Goal: Task Accomplishment & Management: Complete application form

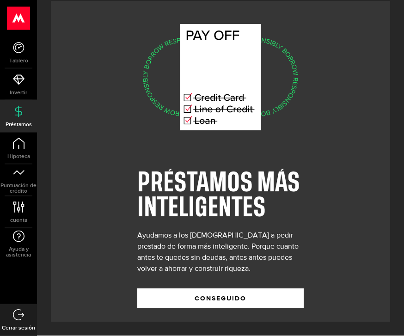
scroll to position [30, 0]
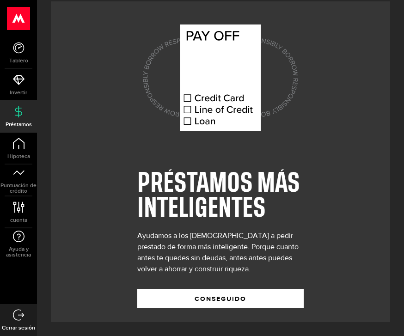
click at [294, 289] on button "Conseguido" at bounding box center [220, 298] width 166 height 19
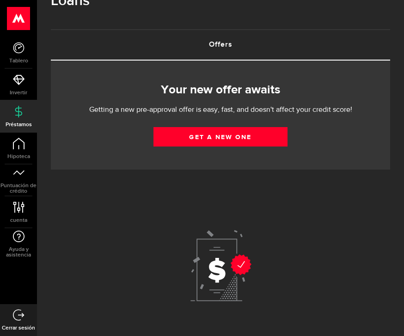
scroll to position [6, 0]
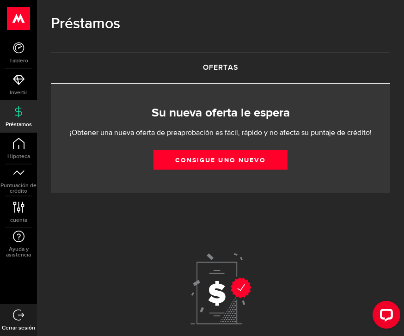
click at [270, 152] on link "CONSIGUE UNO NUEVO" at bounding box center [220, 159] width 134 height 19
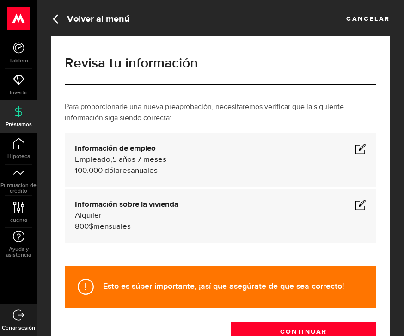
click at [360, 143] on span at bounding box center [360, 148] width 11 height 11
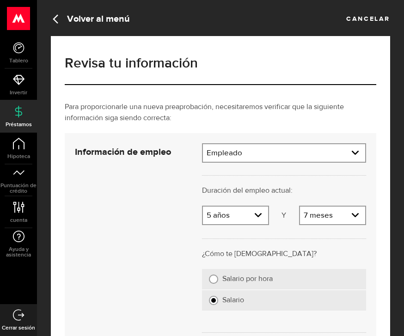
click at [255, 210] on select "Años 0 años 1 año 2 años 3 años 4 años 5 años 6 años 7 años 8 años 9 años Más d…" at bounding box center [235, 215] width 65 height 19
click at [257, 207] on select "Años 0 años 1 año 2 años 3 años 4 años 5 años 6 años 7 años 8 años 9 años Más d…" at bounding box center [235, 215] width 65 height 19
select select "6"
click at [350, 217] on select "Meses 0 mes 1 mes 2 meses 3 meses 4 mes 5 mes 6 meses 7 meses 8 meses 9 meses 1…" at bounding box center [332, 215] width 65 height 19
select select "0"
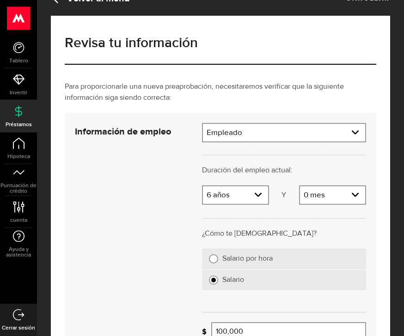
scroll to position [20, 0]
click at [293, 262] on label "Salario por hora" at bounding box center [290, 258] width 137 height 9
click at [218, 262] on input "Salario por hora" at bounding box center [213, 258] width 9 height 9
radio input "true"
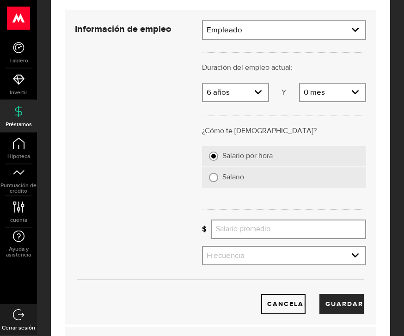
scroll to position [123, 0]
click at [347, 259] on select "Frecuencia Semanal Quincenal Mensualmente Semesual" at bounding box center [284, 256] width 162 height 19
select select "bi_weekly"
click at [318, 228] on input "Salario promedio" at bounding box center [288, 228] width 155 height 19
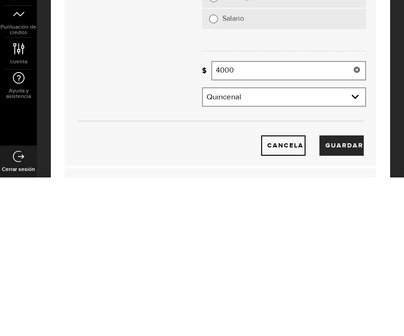
click at [347, 294] on button "guardar" at bounding box center [341, 304] width 44 height 20
type input "4,000"
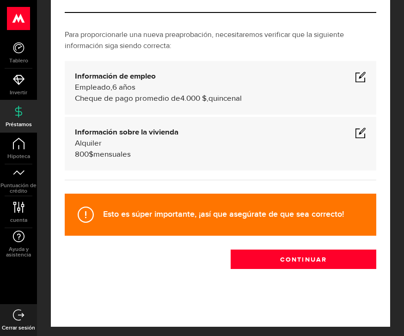
scroll to position [47, 0]
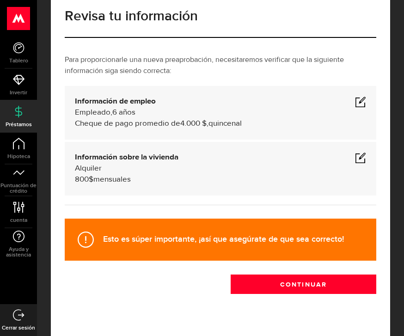
click at [360, 158] on span at bounding box center [360, 157] width 11 height 11
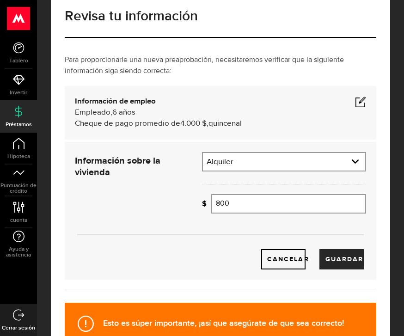
click at [306, 203] on input "800" at bounding box center [288, 203] width 155 height 19
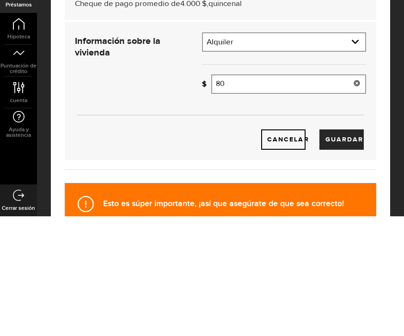
type input "8"
type input "500"
click at [351, 220] on div "CANCELAR guardar" at bounding box center [220, 244] width 319 height 49
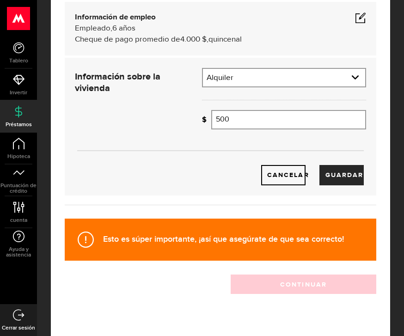
click at [350, 171] on button "guardar" at bounding box center [341, 175] width 44 height 20
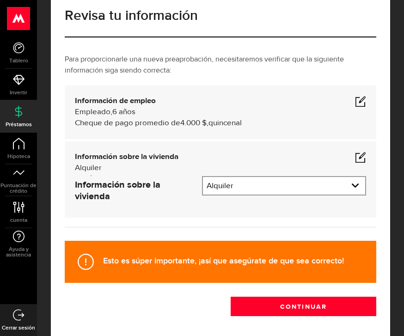
scroll to position [47, 0]
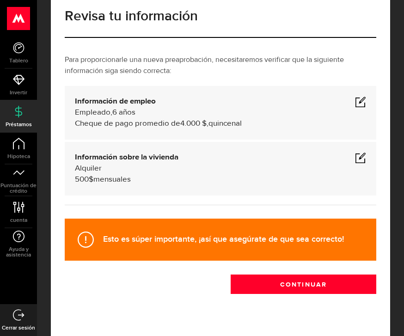
click at [334, 289] on button "Continuar" at bounding box center [302, 283] width 145 height 19
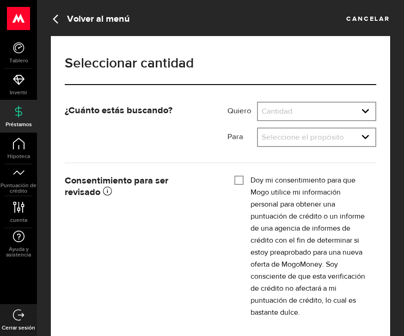
click at [360, 109] on select "Cantidad 500 $ 1000 dólares 2000 $ 3000 $ 4000 $ 5000 $ 6000 $ 7000 $ 8000 $ 90…" at bounding box center [316, 111] width 117 height 19
click at [361, 111] on select "Cantidad 500 $ 1000 dólares 2000 $ 3000 $ 4000 $ 5000 $ 6000 $ 7000 $ 8000 $ 90…" at bounding box center [316, 111] width 117 height 19
select select "10000"
click at [364, 134] on select "Seleccione el propósito Refinanciación de tarjetas de crédito/Pago de tarjetas …" at bounding box center [316, 137] width 117 height 19
select select "Small Business Expense"
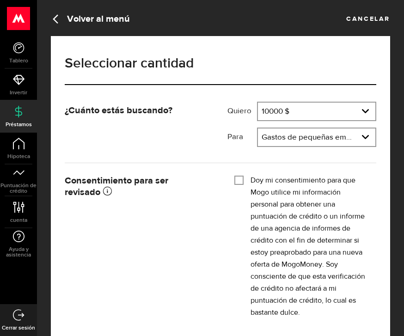
click at [242, 177] on input "Doy mi consentimiento para que Mogo utilice mi información personal para obtene…" at bounding box center [238, 179] width 9 height 9
checkbox input "true"
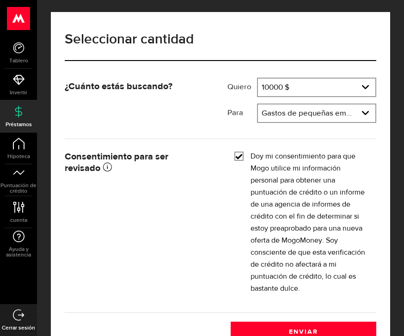
scroll to position [25, 0]
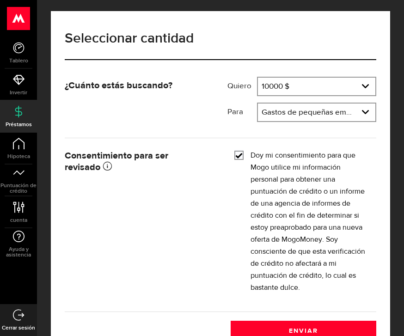
click at [332, 328] on button "enviar" at bounding box center [302, 329] width 145 height 19
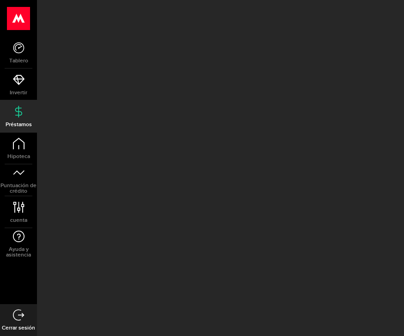
scroll to position [6, 0]
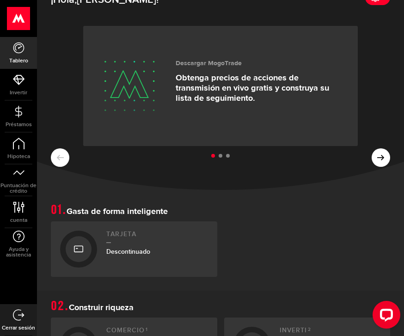
scroll to position [20, 0]
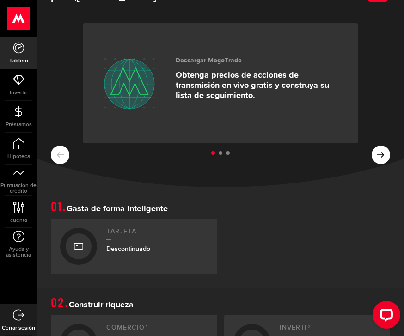
click at [12, 84] on link "Invertir" at bounding box center [18, 84] width 37 height 31
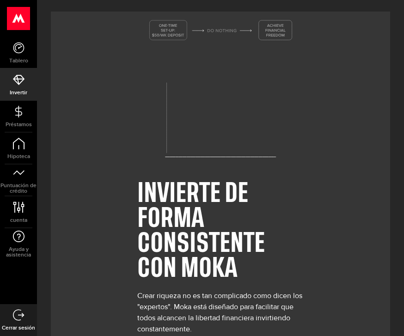
click at [21, 122] on span "Préstamos" at bounding box center [18, 125] width 37 height 6
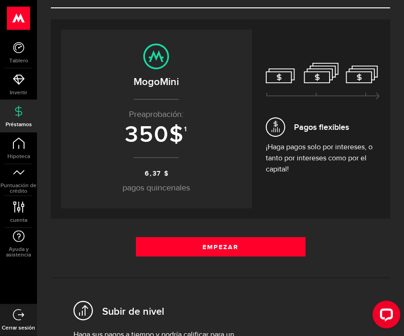
scroll to position [82, 0]
click at [292, 244] on link "Empezar" at bounding box center [220, 246] width 169 height 19
click at [11, 183] on span "Puntuación de crédito" at bounding box center [18, 188] width 37 height 11
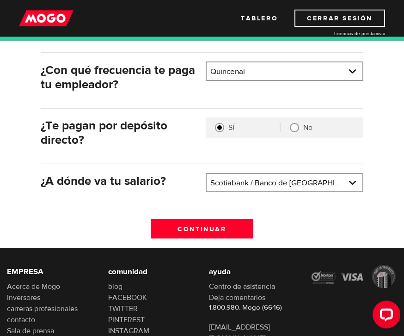
scroll to position [194, 0]
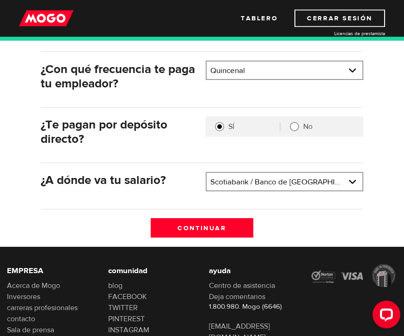
click at [250, 226] on input "Continue" at bounding box center [202, 227] width 102 height 19
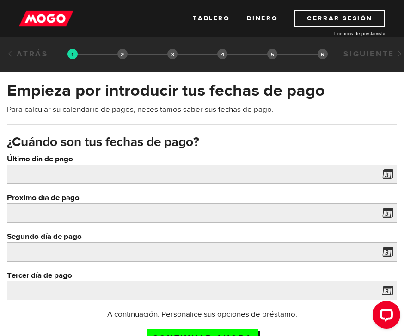
click at [392, 163] on label "Último día de pago" at bounding box center [202, 158] width 390 height 11
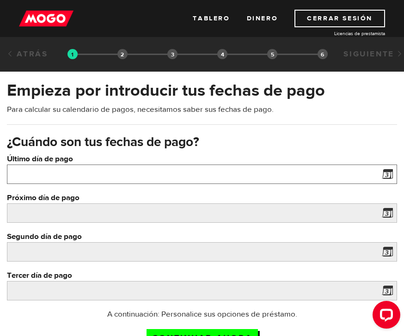
click at [392, 164] on input "Último día de pago" at bounding box center [202, 173] width 390 height 19
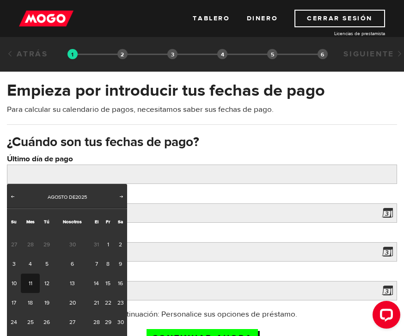
click at [29, 277] on link "11" at bounding box center [30, 282] width 19 height 19
type input "[DATE]"
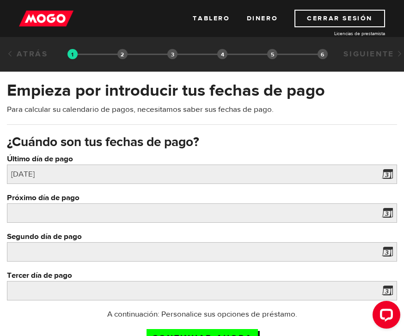
click at [387, 210] on span at bounding box center [385, 214] width 14 height 15
click at [385, 208] on span at bounding box center [385, 214] width 14 height 15
click at [385, 211] on span at bounding box center [385, 214] width 14 height 15
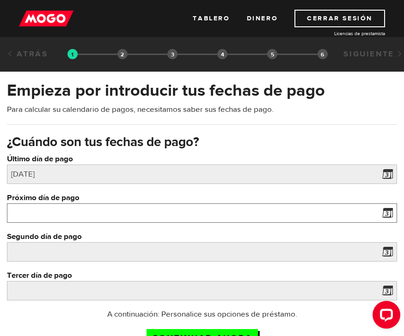
click at [94, 210] on input "Próximo día de pago" at bounding box center [202, 212] width 390 height 19
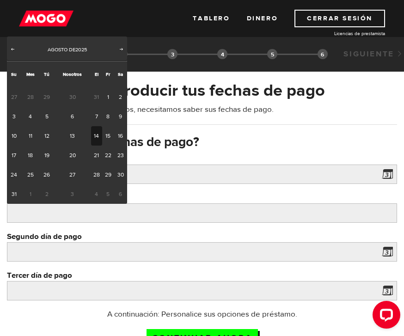
click at [24, 149] on link "18" at bounding box center [30, 154] width 19 height 19
type input "2025/08/18"
type input "2025/9/1"
type input "2025/9/15"
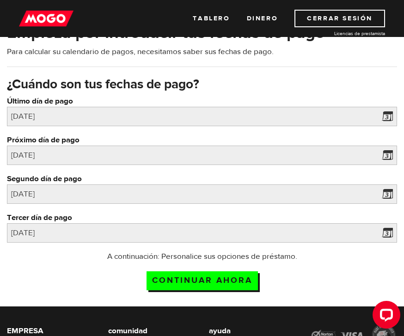
scroll to position [57, 0]
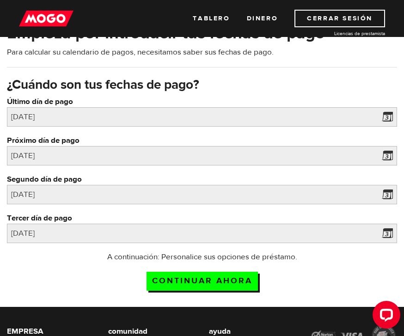
click at [390, 155] on span at bounding box center [385, 157] width 14 height 15
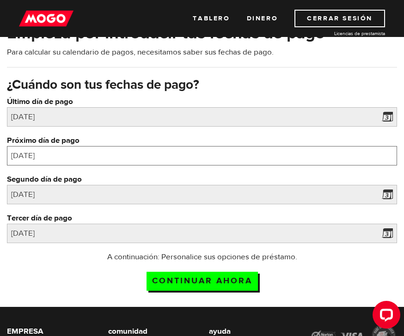
click at [24, 154] on input "2025/08/18" at bounding box center [202, 155] width 390 height 19
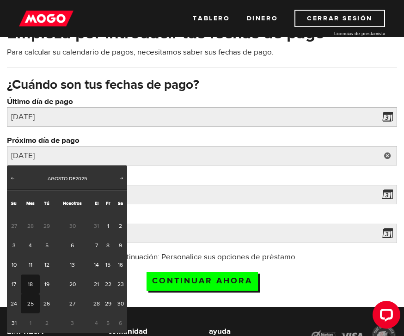
click at [38, 302] on link "25" at bounding box center [30, 303] width 19 height 19
type input "2025/08/25"
type input "2025/9/8"
type input "2025/9/22"
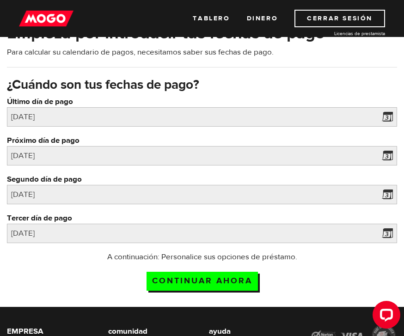
click at [249, 280] on input "Continue now" at bounding box center [201, 280] width 111 height 19
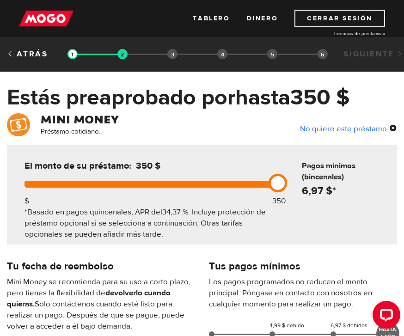
click at [14, 54] on link "ATRÁS" at bounding box center [27, 54] width 41 height 10
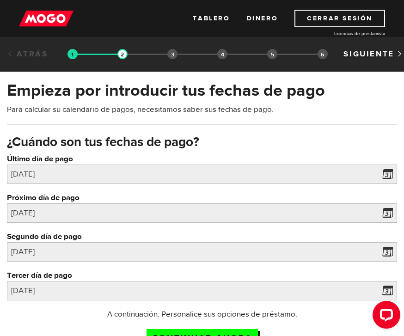
click at [7, 57] on link "ATRÁS" at bounding box center [27, 54] width 41 height 10
click at [15, 57] on link "ATRÁS" at bounding box center [27, 54] width 41 height 10
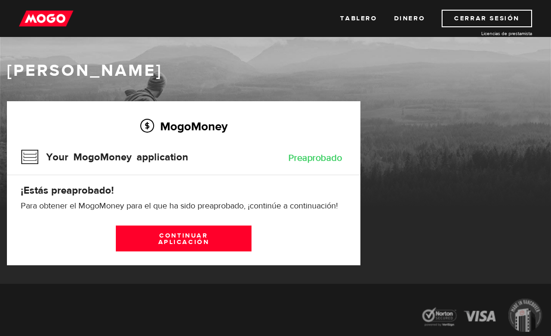
click at [418, 19] on link "Dinero" at bounding box center [409, 19] width 31 height 18
click at [355, 17] on link "Tablero" at bounding box center [358, 19] width 37 height 18
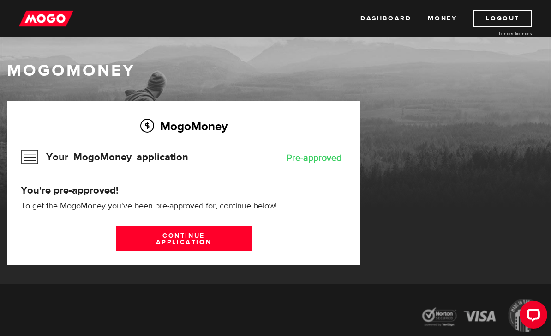
click at [522, 17] on link "Logout" at bounding box center [503, 19] width 59 height 18
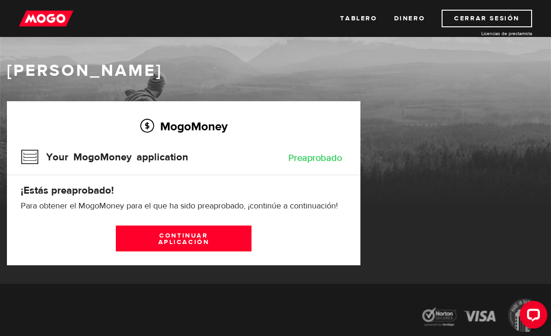
click at [236, 238] on link "CONTINUAR APLICACIÓN" at bounding box center [184, 238] width 136 height 26
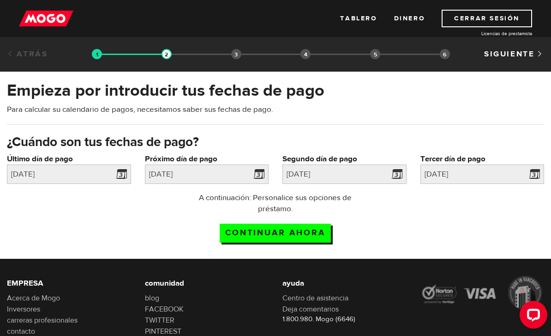
click at [291, 237] on input "Continue now" at bounding box center [275, 232] width 111 height 19
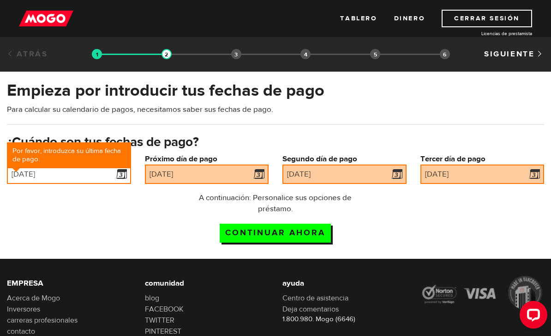
click at [103, 182] on input "2025/08/11" at bounding box center [69, 173] width 124 height 19
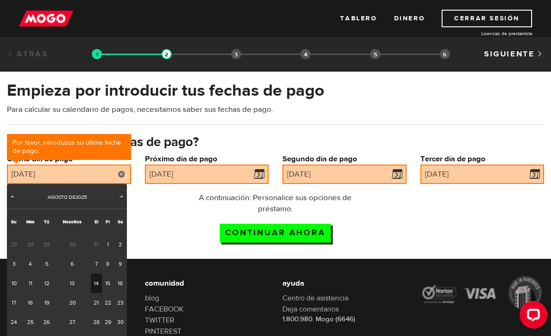
click at [35, 277] on link "11" at bounding box center [30, 282] width 19 height 19
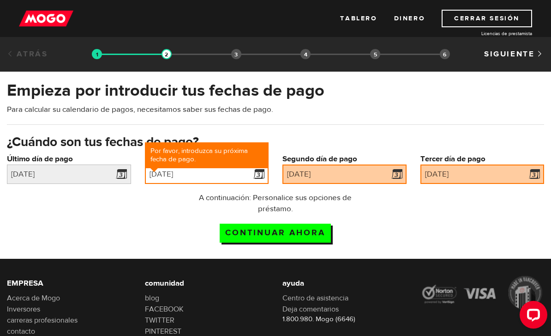
click at [227, 180] on input "2025/08/25" at bounding box center [207, 173] width 124 height 19
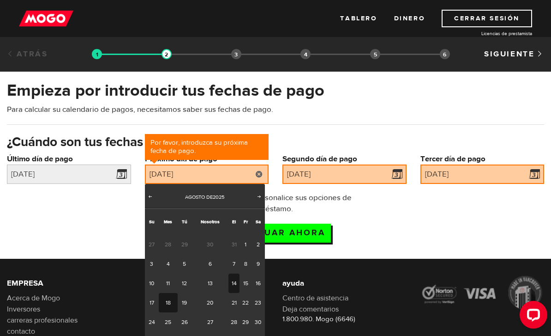
click at [167, 294] on link "18" at bounding box center [168, 302] width 19 height 19
type input "2025/08/18"
type input "2025/9/1"
type input "2025/9/15"
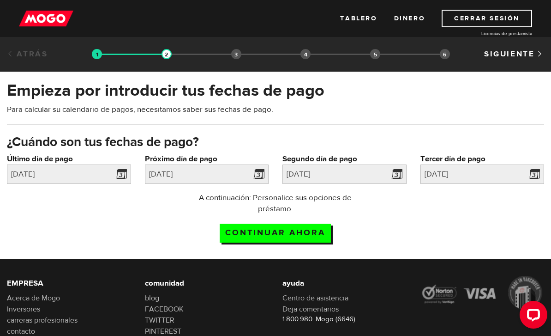
click at [307, 234] on input "Continue now" at bounding box center [275, 232] width 111 height 19
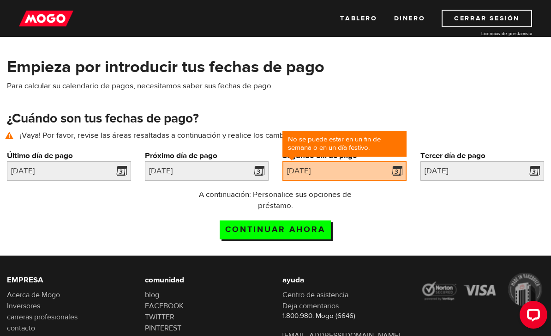
scroll to position [42, 0]
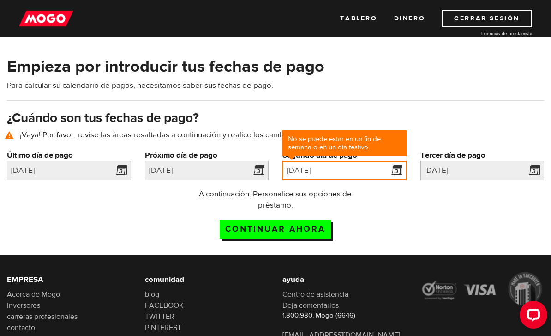
click at [358, 169] on input "[DATE]" at bounding box center [345, 170] width 124 height 19
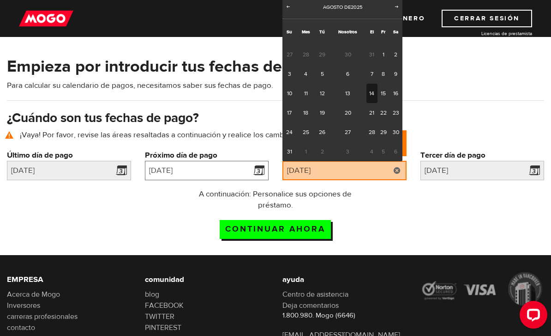
click at [223, 177] on input "2025/08/18" at bounding box center [207, 170] width 124 height 19
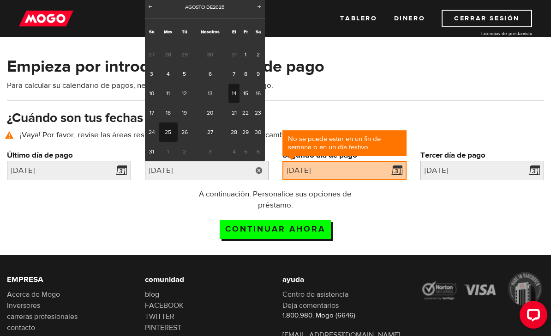
click at [169, 132] on link "25" at bounding box center [168, 131] width 19 height 19
type input "2025/08/25"
type input "2025/9/8"
type input "2025/9/22"
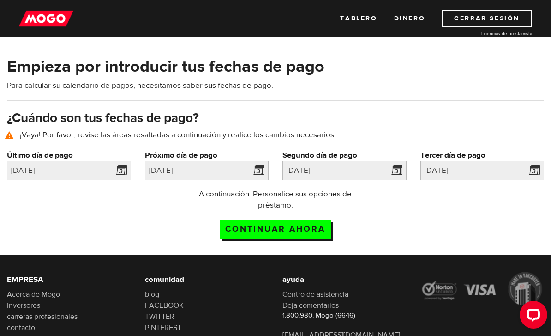
click at [320, 224] on input "Continue now" at bounding box center [275, 229] width 111 height 19
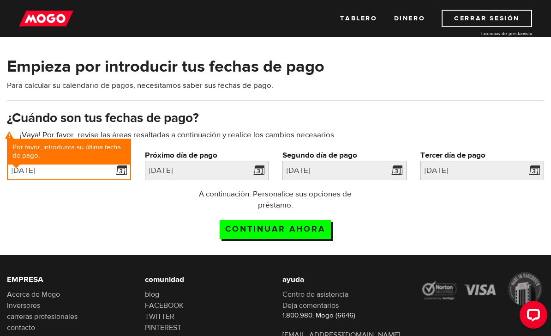
click at [95, 172] on input "2025/08/11" at bounding box center [69, 170] width 124 height 19
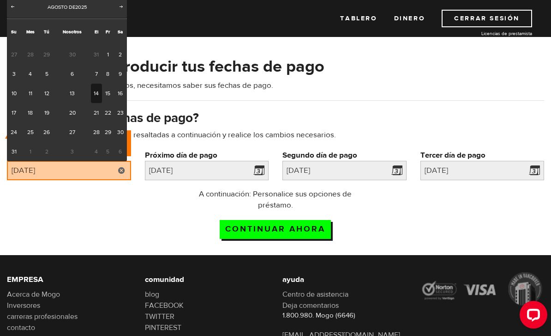
click at [30, 90] on link "11" at bounding box center [30, 93] width 19 height 19
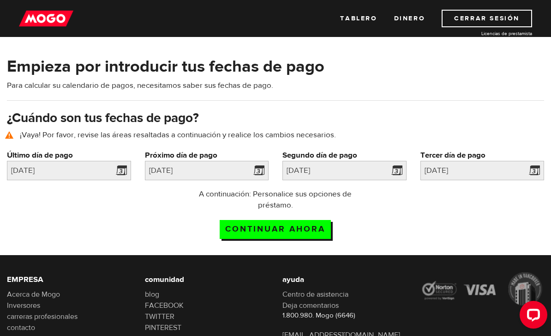
click at [283, 226] on input "Continue now" at bounding box center [275, 229] width 111 height 19
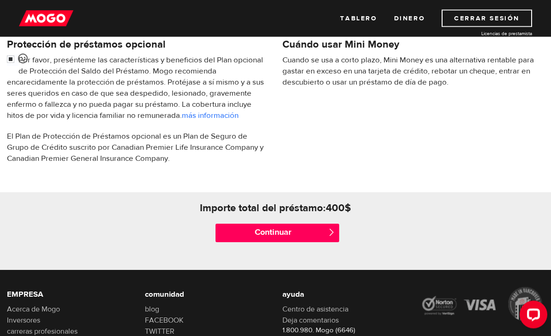
scroll to position [372, 0]
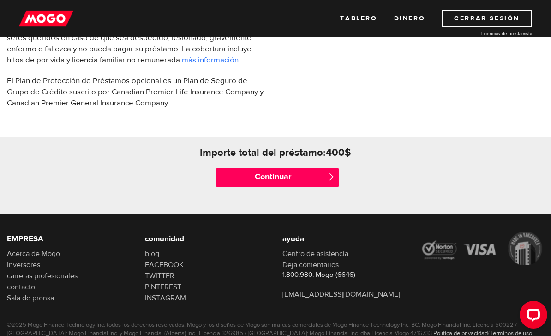
click at [325, 173] on input "Continue" at bounding box center [278, 177] width 124 height 18
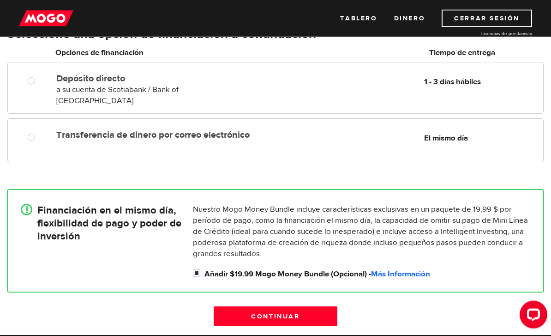
scroll to position [121, 0]
click at [32, 133] on input "Transferencia de dinero por correo electrónico" at bounding box center [34, 139] width 12 height 12
radio input "true"
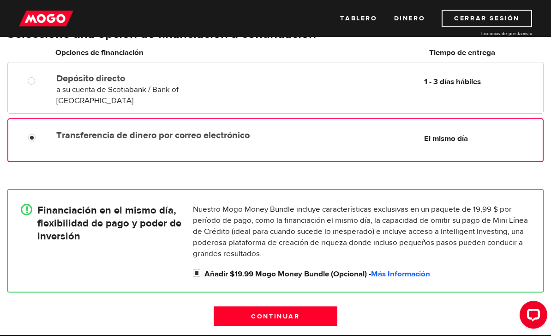
click at [199, 268] on input "Añadir $19.99 Mogo Money Bundle (Opcional) - Más Información" at bounding box center [199, 274] width 12 height 12
checkbox input "false"
radio input "false"
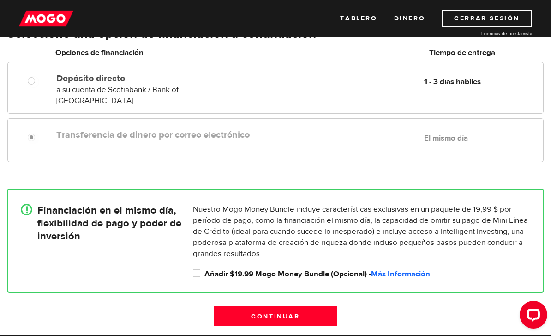
click at [310, 312] on input "Continue" at bounding box center [276, 315] width 124 height 19
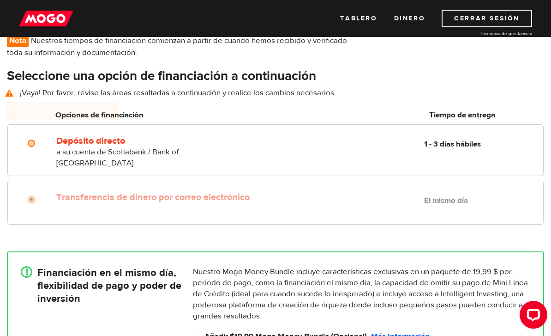
scroll to position [78, 0]
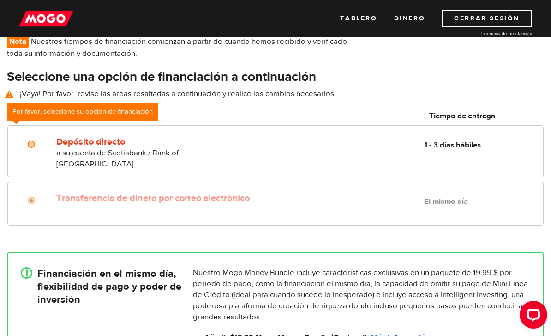
click at [267, 200] on div "Transferencia de dinero por correo electrónico Delivery in Same Day El mismo día" at bounding box center [275, 203] width 536 height 44
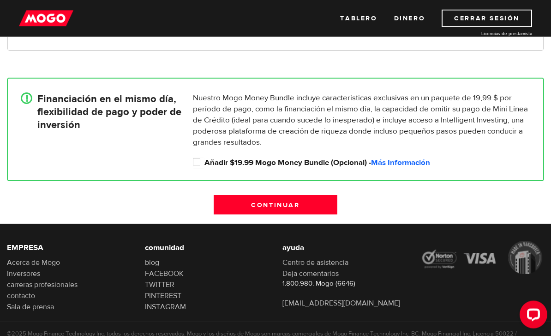
scroll to position [254, 0]
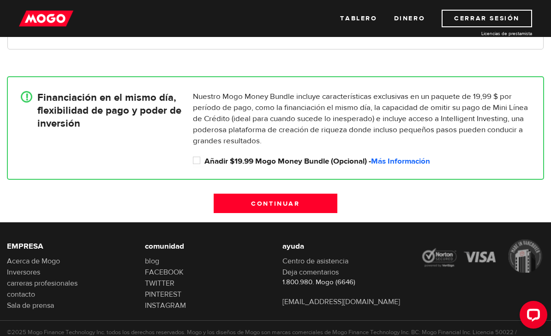
click at [195, 156] on input "Añadir $19.99 Mogo Money Bundle (Opcional) - Más Información" at bounding box center [199, 162] width 12 height 12
checkbox input "true"
click at [282, 197] on input "Continue" at bounding box center [276, 202] width 124 height 19
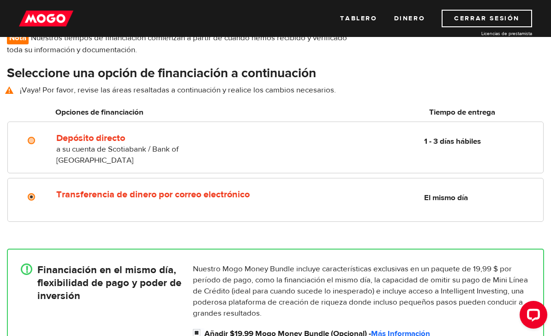
scroll to position [78, 0]
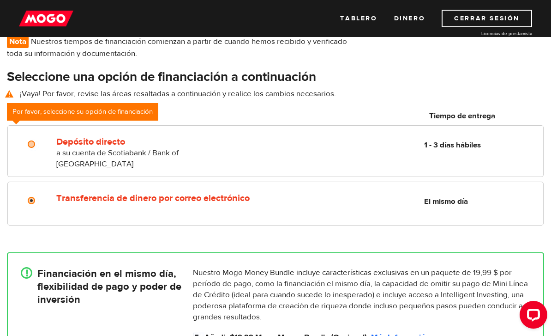
click at [29, 143] on input "Depósito directo" at bounding box center [34, 145] width 12 height 12
radio input "true"
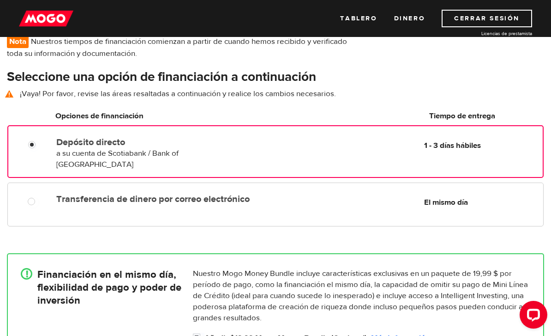
click at [23, 182] on div "Transferencia de dinero por correo electrónico Delivery in Same Day El mismo día" at bounding box center [275, 204] width 536 height 44
radio input "true"
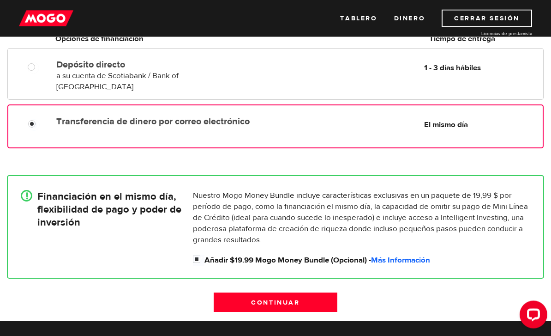
click at [194, 255] on input "Añadir $19.99 Mogo Money Bundle (Opcional) - Más Información" at bounding box center [199, 261] width 12 height 12
checkbox input "false"
radio input "false"
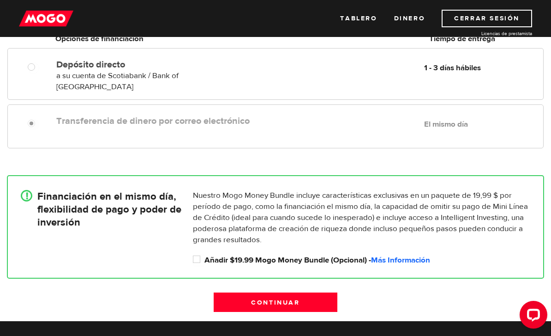
click at [29, 65] on input "Depósito directo" at bounding box center [34, 68] width 12 height 12
radio input "true"
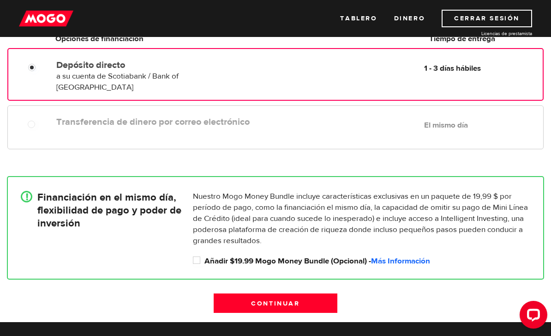
click at [302, 298] on input "Continue" at bounding box center [276, 302] width 124 height 19
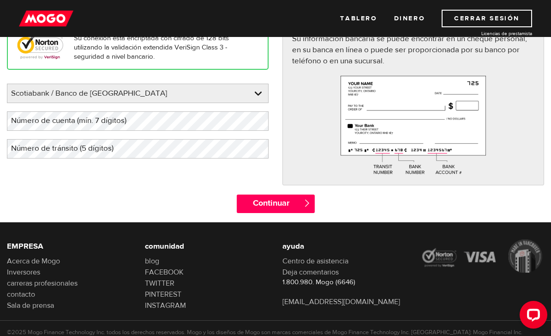
scroll to position [138, 0]
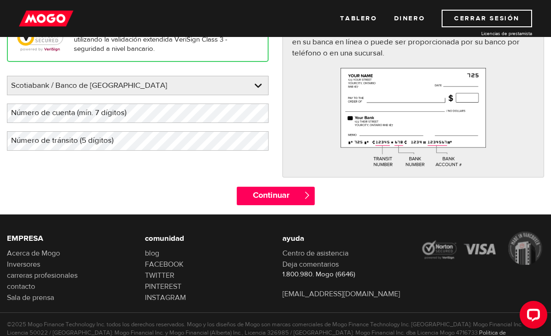
click at [302, 197] on input "Continue" at bounding box center [276, 196] width 78 height 18
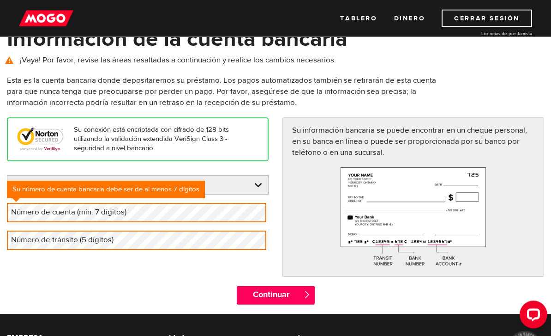
scroll to position [71, 0]
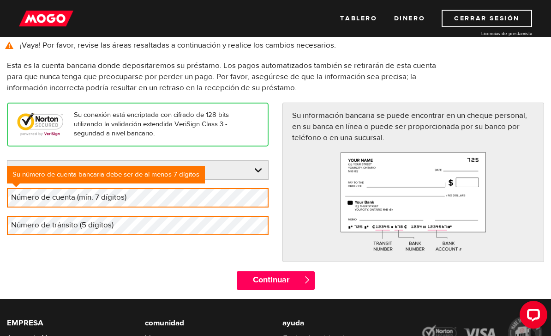
click at [47, 228] on label "Número de tránsito (5 dígitos)" at bounding box center [70, 225] width 126 height 19
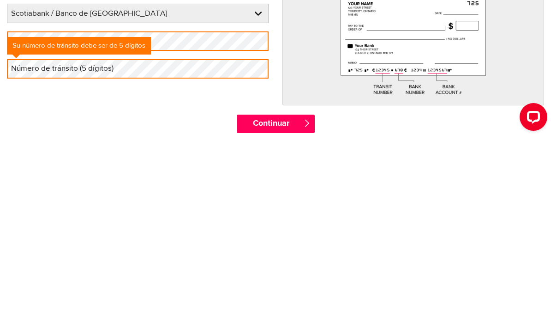
scroll to position [177, 0]
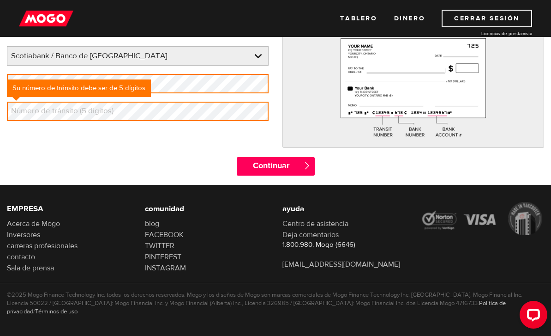
click at [29, 78] on label "Número de cuenta (mín. 7 dígitos)" at bounding box center [76, 83] width 139 height 19
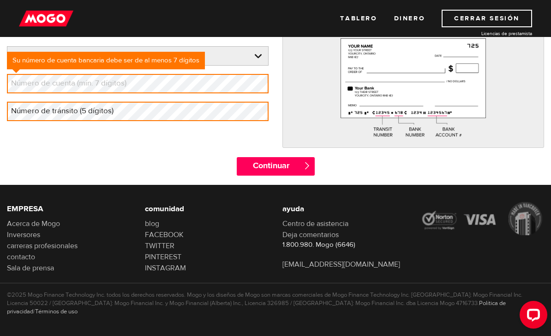
click at [41, 82] on label "Número de cuenta (mín. 7 dígitos)" at bounding box center [76, 83] width 139 height 19
click at [25, 85] on label "Número de cuenta (mín. 7 dígitos)" at bounding box center [76, 83] width 139 height 19
click at [30, 81] on label "Número de cuenta (mín. 7 dígitos)" at bounding box center [76, 83] width 139 height 19
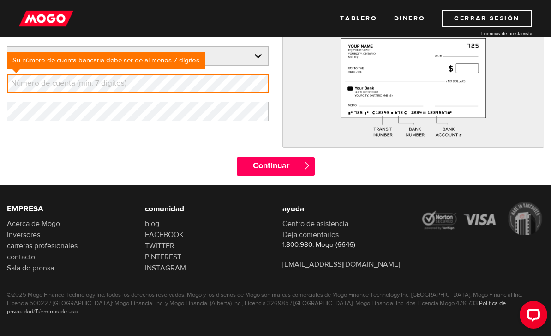
click at [84, 89] on label "Número de cuenta (mín. 7 dígitos)" at bounding box center [76, 83] width 139 height 19
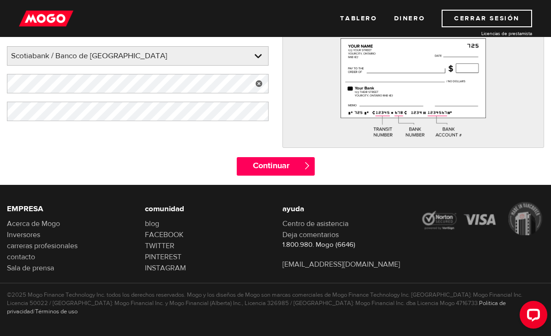
click at [256, 165] on input "Continue" at bounding box center [276, 166] width 78 height 18
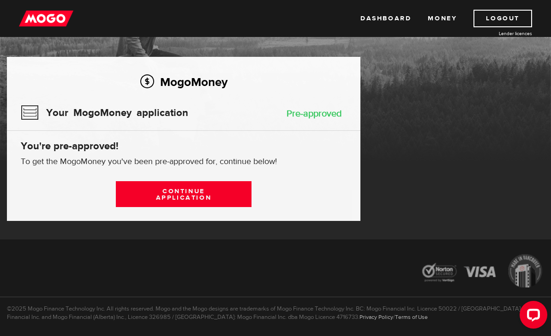
scroll to position [45, 0]
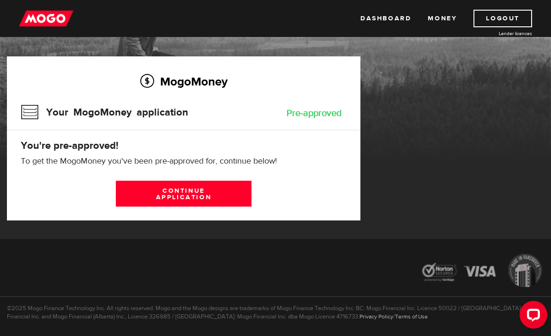
click at [142, 195] on link "Continue application" at bounding box center [184, 194] width 136 height 26
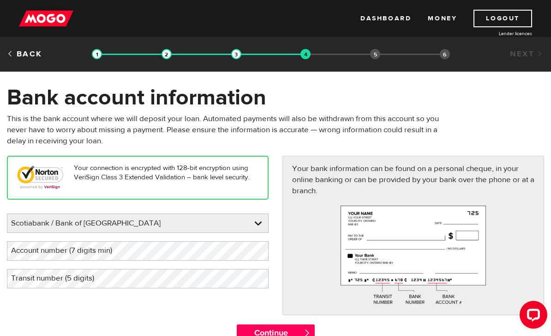
click at [41, 223] on select "BMO / Bank of Montreal CIBC / Canadian Imperial Bank of Commerce CWB / Canadian…" at bounding box center [137, 223] width 261 height 19
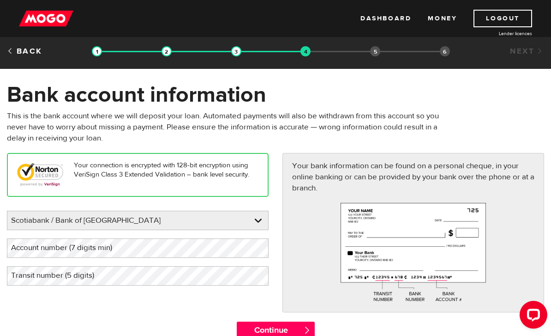
click at [18, 249] on label "Account number (7 digits min)" at bounding box center [69, 247] width 124 height 19
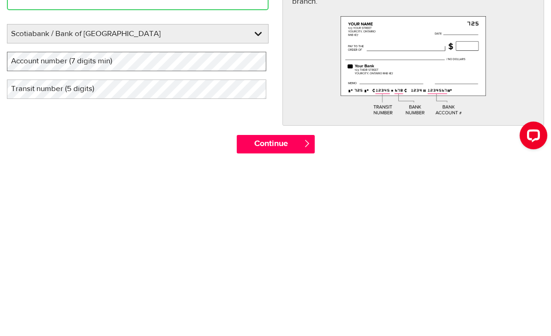
scroll to position [157, 0]
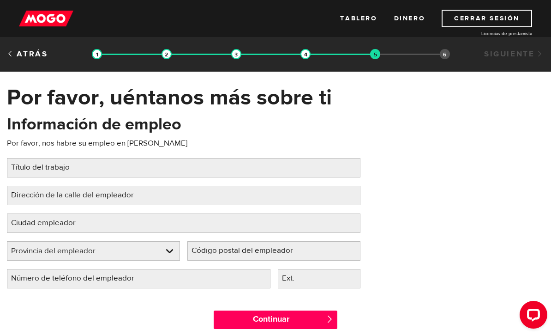
click at [19, 159] on label "Título del trabajo" at bounding box center [48, 167] width 82 height 19
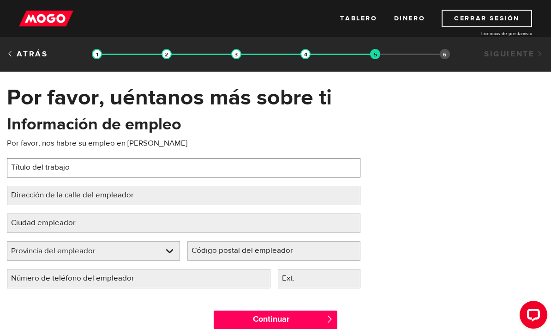
click at [19, 159] on input "Título del trabajo" at bounding box center [184, 167] width 354 height 19
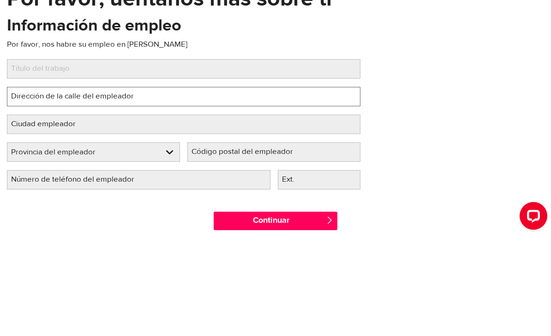
click at [239, 186] on input "Dirección de la calle del empleador" at bounding box center [184, 195] width 354 height 19
click at [11, 186] on input "[PERSON_NAME] ave s" at bounding box center [184, 195] width 354 height 19
click at [212, 186] on input "[STREET_ADDRESS][PERSON_NAME]" at bounding box center [184, 195] width 354 height 19
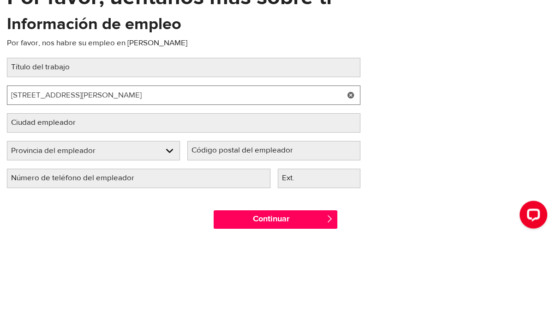
type input "[STREET_ADDRESS][PERSON_NAME]"
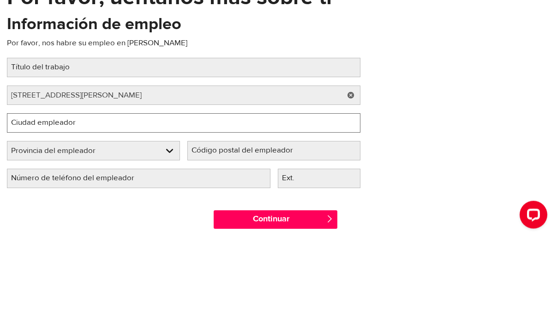
click at [252, 213] on input "Ciudad empleador" at bounding box center [184, 222] width 354 height 19
type input "Listowel"
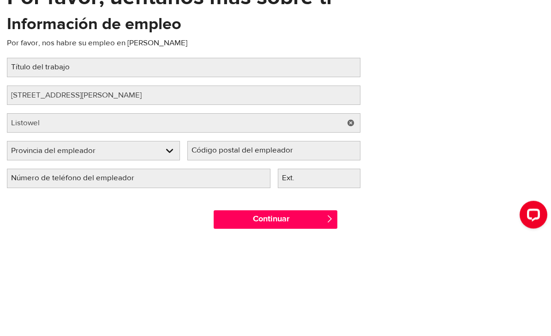
click at [33, 241] on select "Provincia del empleador [GEOGRAPHIC_DATA] [GEOGRAPHIC_DATA] [GEOGRAPHIC_DATA] […" at bounding box center [93, 250] width 172 height 19
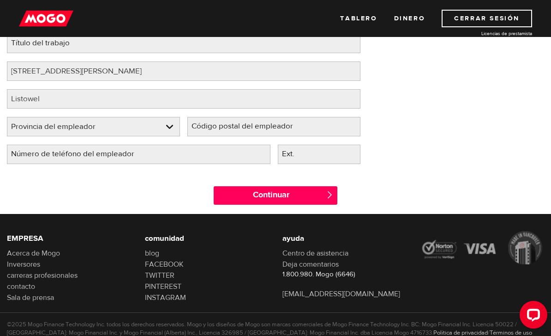
select select "ON"
click at [284, 128] on label "Código postal del empleador" at bounding box center [249, 126] width 125 height 19
click at [284, 128] on input "Código postal del empleador" at bounding box center [273, 126] width 173 height 19
type input "N4W 0e6"
click at [31, 148] on label "Número de teléfono del empleador" at bounding box center [80, 154] width 146 height 19
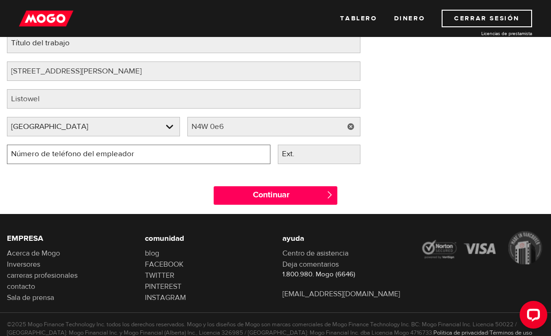
click at [31, 148] on input "Número de teléfono del empleador" at bounding box center [139, 154] width 264 height 19
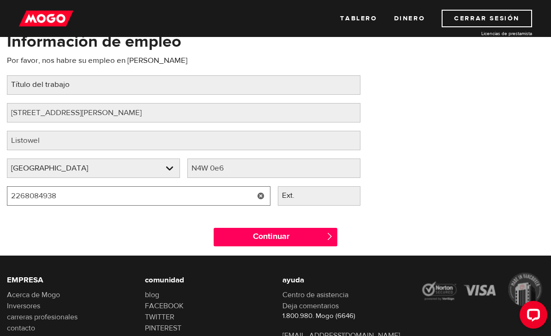
scroll to position [82, 0]
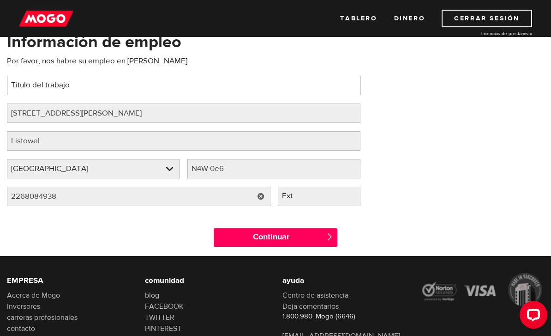
click at [145, 87] on input "Título del trabajo" at bounding box center [184, 85] width 354 height 19
type input "[PHONE_NUMBER]"
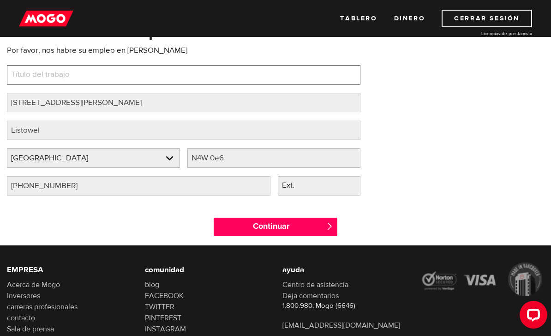
paste input "Construction"
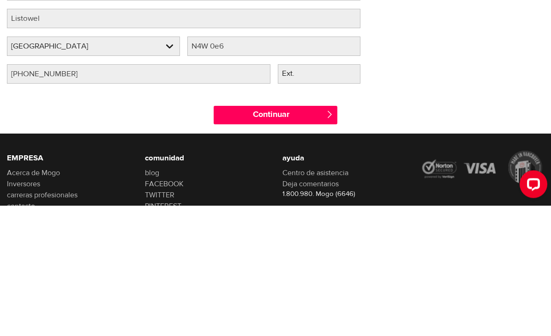
type input "Construction"
click at [324, 236] on input "Continuar" at bounding box center [276, 245] width 124 height 18
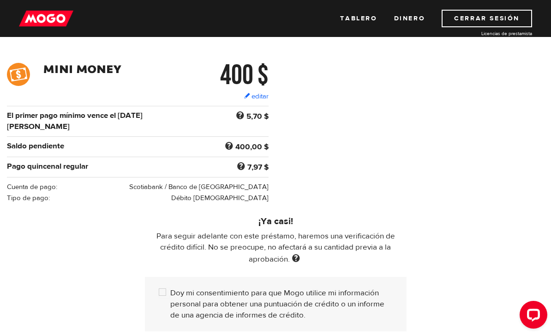
scroll to position [133, 0]
click at [255, 96] on link "editar" at bounding box center [256, 97] width 24 height 10
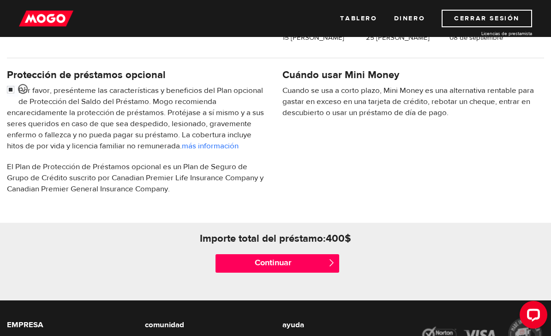
scroll to position [305, 0]
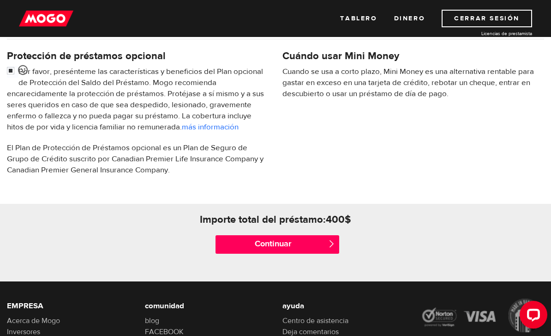
click at [326, 247] on input "Continue" at bounding box center [278, 244] width 124 height 18
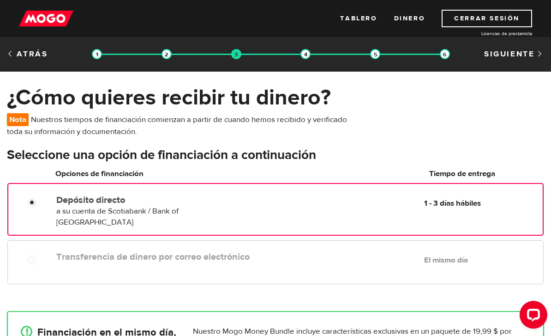
click at [468, 213] on div "Depósito directo a su cuenta de Scotiabank / Bank of Nova Scotia Delivery in 1 …" at bounding box center [298, 209] width 490 height 37
click at [469, 204] on b "1 - 3 días hábiles" at bounding box center [452, 203] width 57 height 10
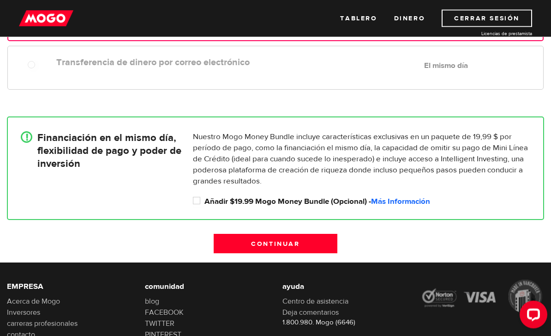
scroll to position [195, 0]
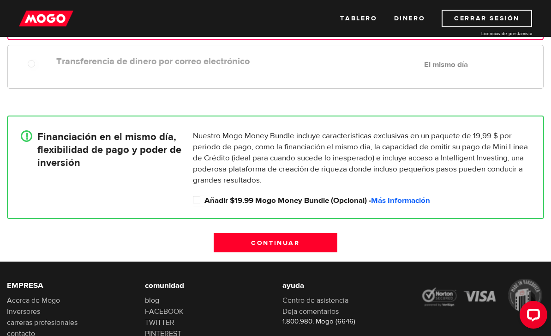
click at [318, 233] on input "Continue" at bounding box center [276, 242] width 124 height 19
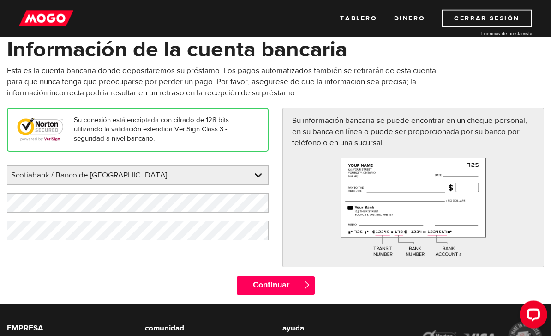
scroll to position [56, 0]
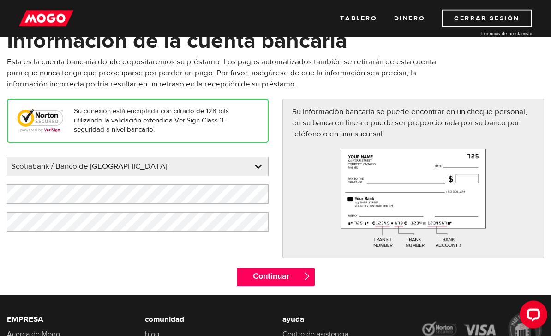
click at [277, 276] on input "Continue" at bounding box center [276, 277] width 78 height 18
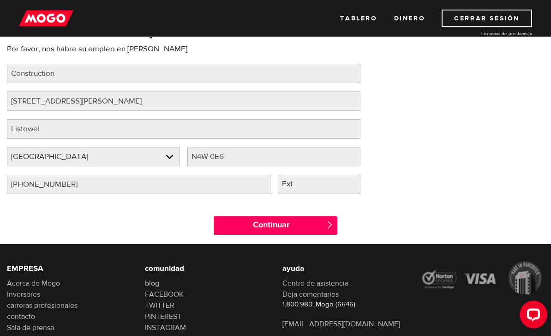
scroll to position [116, 0]
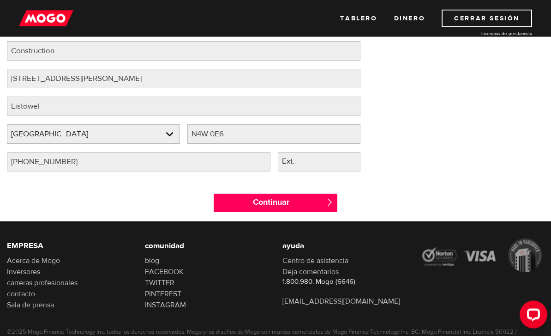
click at [314, 199] on input "Continue" at bounding box center [276, 203] width 124 height 18
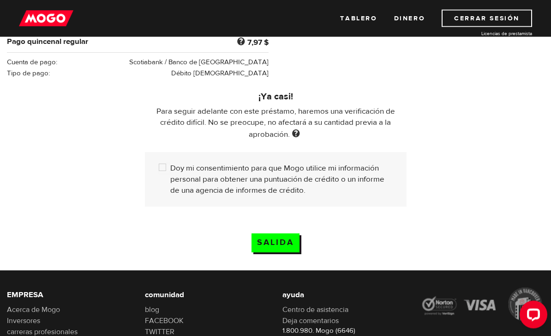
scroll to position [261, 0]
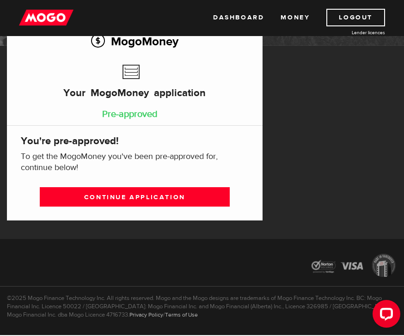
scroll to position [84, 0]
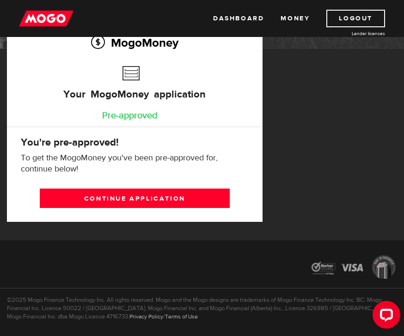
click at [57, 190] on link "Continue application" at bounding box center [135, 197] width 190 height 19
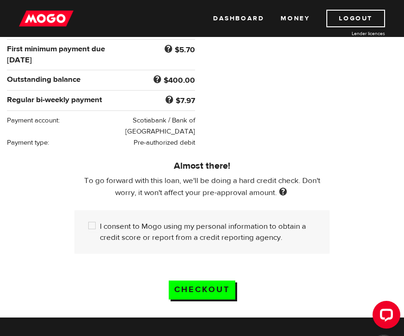
scroll to position [196, 0]
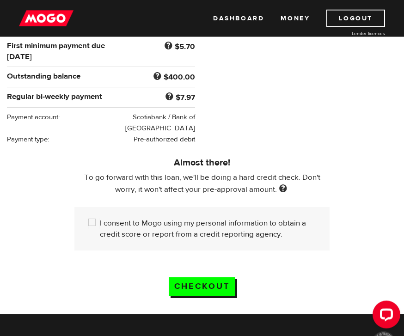
click at [96, 218] on input "I consent to Mogo using my personal information to obtain a credit score or rep…" at bounding box center [94, 224] width 12 height 12
checkbox input "true"
click at [182, 277] on input "Checkout" at bounding box center [202, 286] width 66 height 19
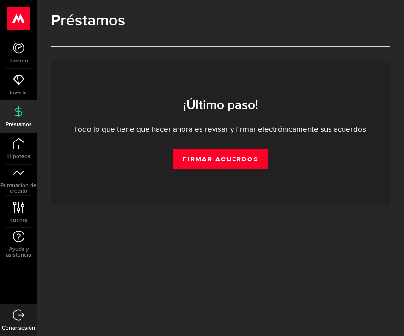
click at [185, 162] on link "FIRMAR ACUERDOS" at bounding box center [220, 158] width 94 height 19
